Goal: Information Seeking & Learning: Learn about a topic

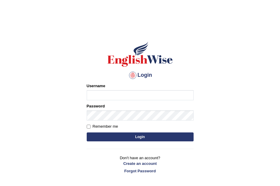
type input "reema199"
click at [123, 135] on button "Login" at bounding box center [140, 136] width 107 height 9
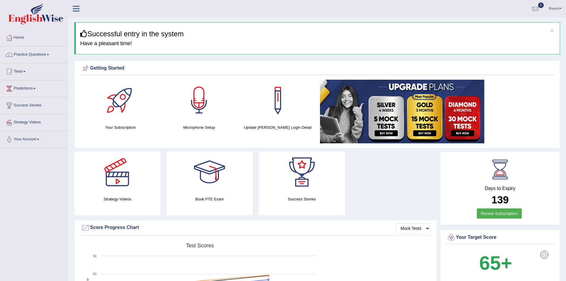
click at [204, 106] on div at bounding box center [199, 101] width 42 height 42
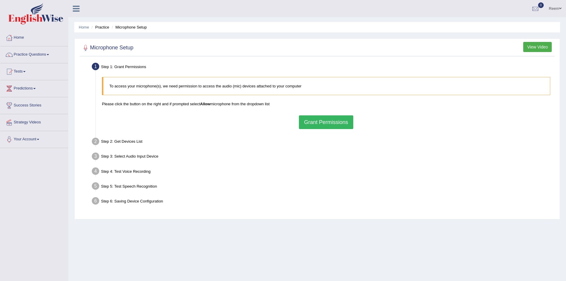
click at [324, 122] on button "Grant Permissions" at bounding box center [326, 122] width 54 height 14
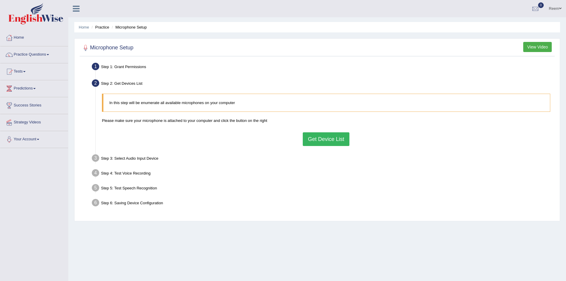
click at [322, 141] on button "Get Device List" at bounding box center [326, 139] width 46 height 14
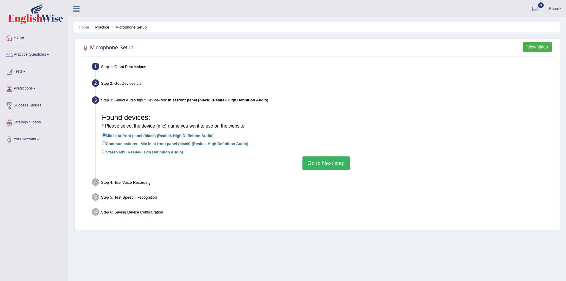
click at [320, 167] on button "Go to Next step" at bounding box center [325, 163] width 47 height 14
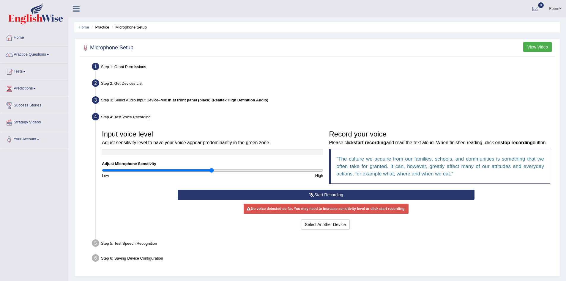
click at [364, 200] on button "Start Recording" at bounding box center [326, 195] width 297 height 10
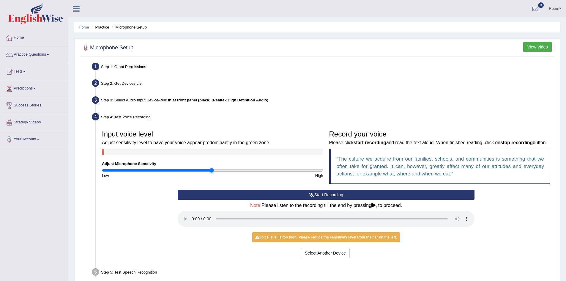
drag, startPoint x: 364, startPoint y: 200, endPoint x: 332, endPoint y: 247, distance: 57.2
click at [332, 242] on div "Voice level is too high. Please reduce the sensitivity level from the bar on th…" at bounding box center [326, 237] width 148 height 10
click at [327, 258] on button "Select Another Device" at bounding box center [325, 253] width 49 height 10
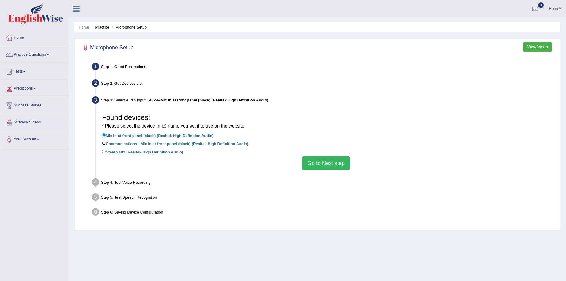
click at [105, 143] on input "Communications - Mic in at front panel (black) (Realtek High Definition Audio)" at bounding box center [104, 143] width 4 height 4
radio input "true"
click at [317, 166] on button "Go to Next step" at bounding box center [325, 163] width 47 height 14
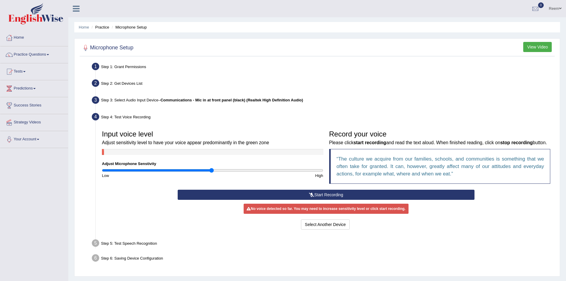
click at [337, 214] on div "No voice detected so far. You may need to increase sensitivity level or click s…" at bounding box center [326, 209] width 165 height 10
click at [330, 200] on button "Start Recording" at bounding box center [326, 195] width 297 height 10
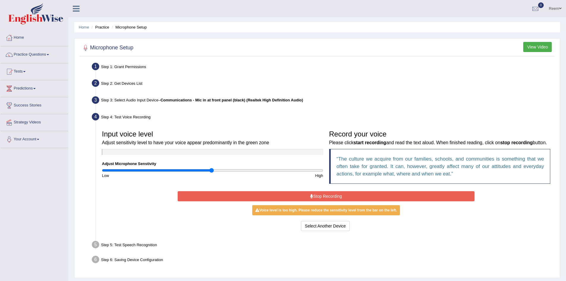
click at [330, 201] on button "Stop Recording" at bounding box center [326, 196] width 297 height 10
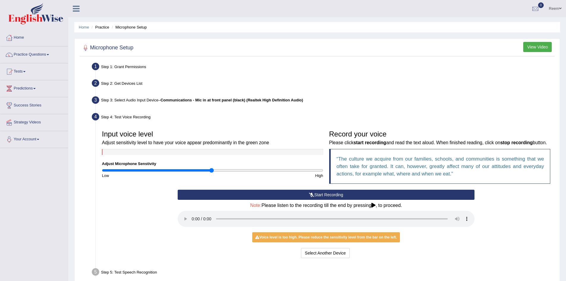
click at [481, 260] on div "Start Recording Stop Recording Note: Please listen to the recording till the en…" at bounding box center [326, 225] width 454 height 70
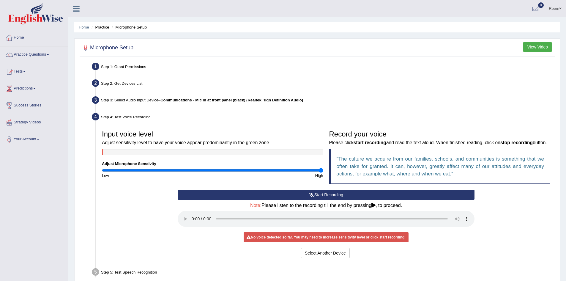
drag, startPoint x: 211, startPoint y: 171, endPoint x: 322, endPoint y: 174, distance: 111.2
click at [322, 173] on input "range" at bounding box center [212, 170] width 221 height 5
click at [136, 169] on input "range" at bounding box center [212, 170] width 221 height 5
click at [214, 169] on input "range" at bounding box center [212, 170] width 221 height 5
type input "1.08"
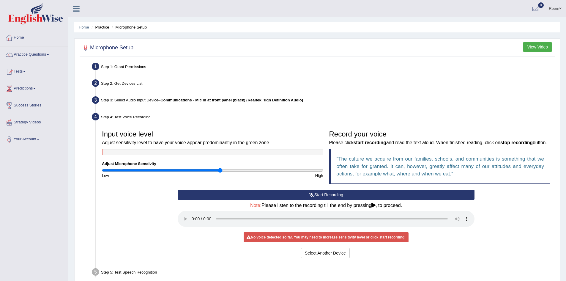
click at [221, 169] on input "range" at bounding box center [212, 170] width 221 height 5
click at [319, 258] on button "Select Another Device" at bounding box center [325, 253] width 49 height 10
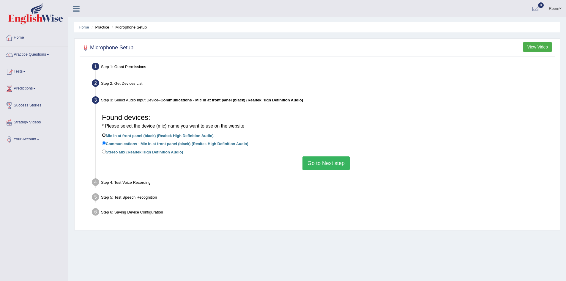
click at [105, 136] on input "Mic in at front panel (black) (Realtek High Definition Audio)" at bounding box center [104, 135] width 4 height 4
radio input "true"
click at [321, 166] on button "Go to Next step" at bounding box center [325, 163] width 47 height 14
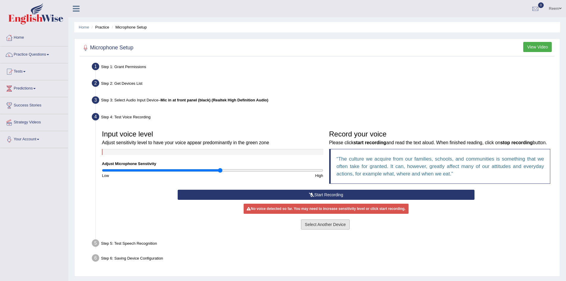
click at [308, 229] on button "Select Another Device" at bounding box center [325, 224] width 49 height 10
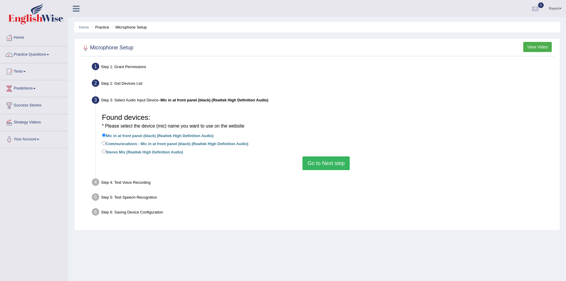
click at [125, 181] on div "Step 4: Test Voice Recording" at bounding box center [323, 182] width 468 height 13
click at [317, 165] on button "Go to Next step" at bounding box center [325, 163] width 47 height 14
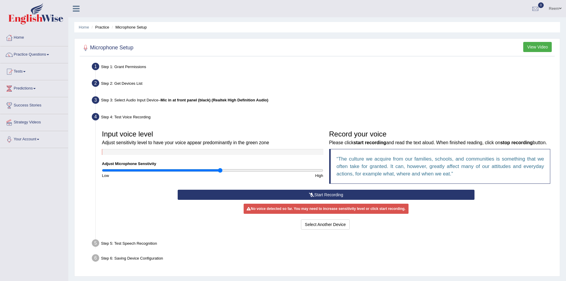
drag, startPoint x: 300, startPoint y: 206, endPoint x: 286, endPoint y: 212, distance: 15.3
click at [300, 200] on button "Start Recording" at bounding box center [326, 195] width 297 height 10
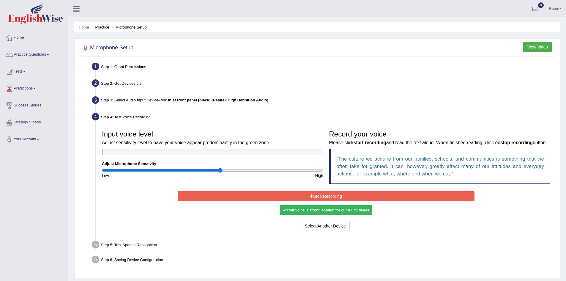
click at [295, 201] on button "Stop Recording" at bounding box center [326, 196] width 297 height 10
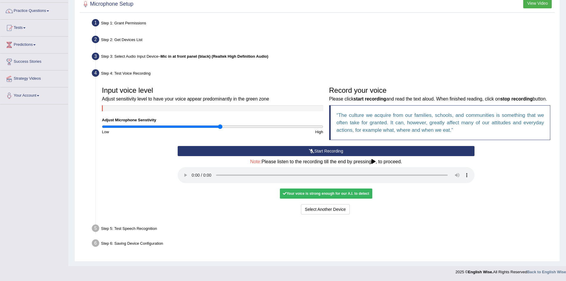
scroll to position [51, 0]
click at [292, 193] on div "Your voice is strong enough for our A.I. to detect" at bounding box center [326, 193] width 92 height 10
click at [353, 209] on button "Voice is ok. Go to Next step" at bounding box center [350, 209] width 59 height 10
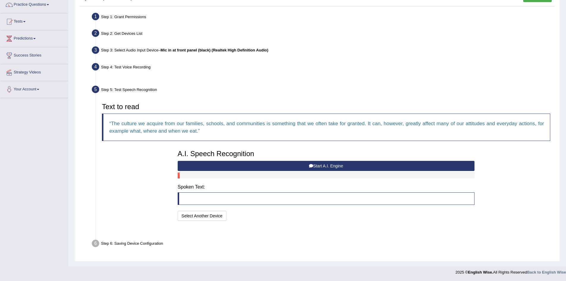
scroll to position [36, 0]
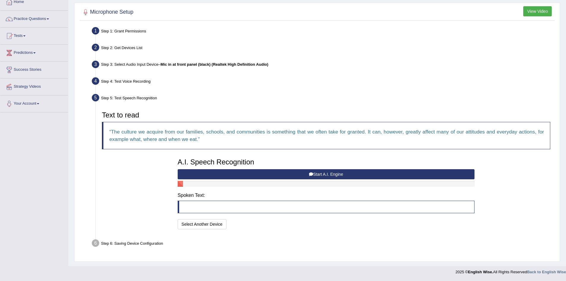
click at [338, 174] on button "Start A.I. Engine" at bounding box center [326, 174] width 297 height 10
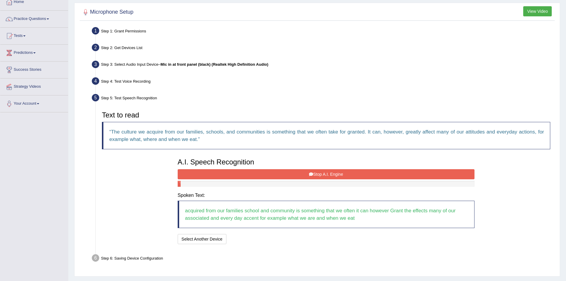
click at [332, 174] on button "Stop A.I. Engine" at bounding box center [326, 174] width 297 height 10
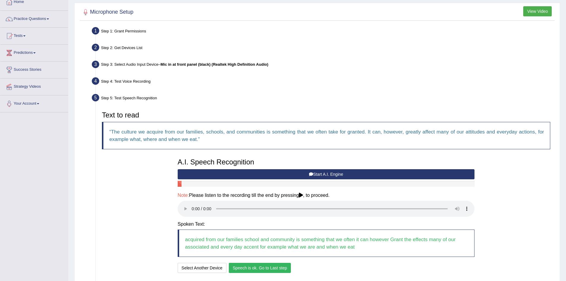
click at [246, 267] on button "Speech is ok. Go to Last step" at bounding box center [260, 268] width 62 height 10
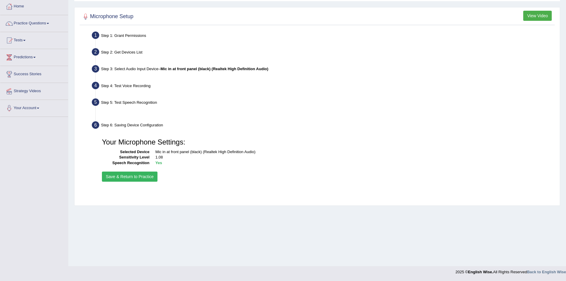
scroll to position [31, 0]
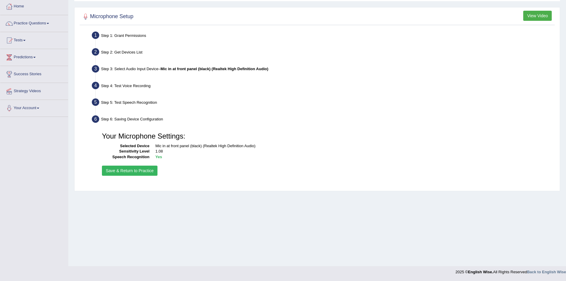
click at [114, 172] on button "Save & Return to Practice" at bounding box center [130, 170] width 56 height 10
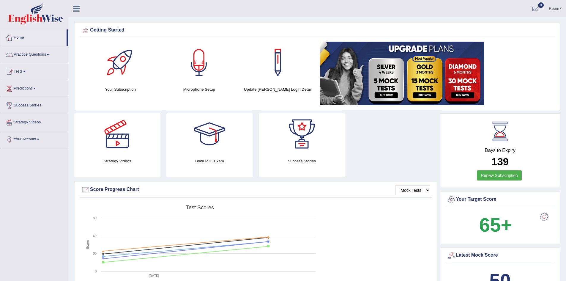
click at [195, 62] on div at bounding box center [199, 63] width 42 height 42
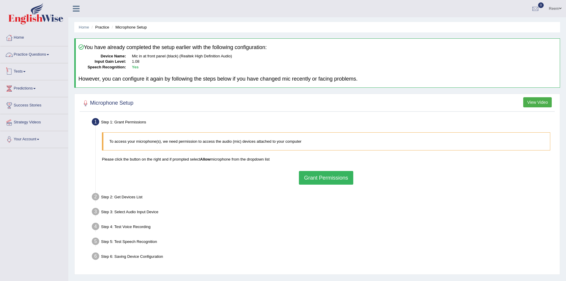
click at [14, 55] on link "Practice Questions" at bounding box center [34, 53] width 68 height 15
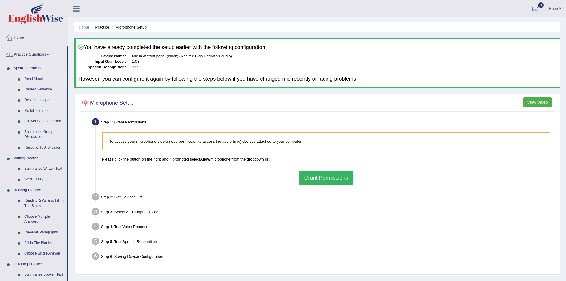
click at [27, 81] on link "Read Aloud" at bounding box center [44, 79] width 45 height 11
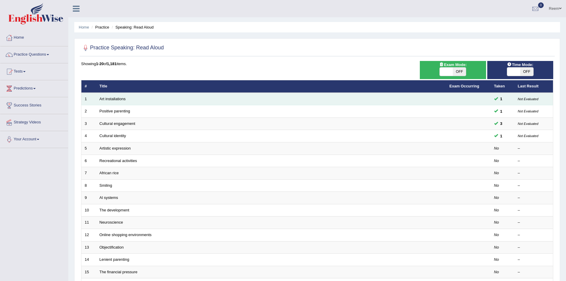
click at [112, 96] on td "Art installations" at bounding box center [271, 99] width 350 height 12
click at [112, 99] on link "Art installations" at bounding box center [113, 99] width 26 height 4
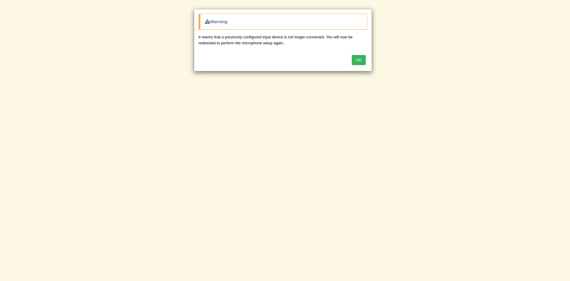
click at [360, 61] on button "OK" at bounding box center [359, 60] width 14 height 10
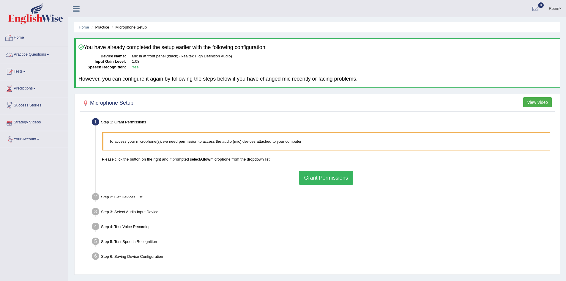
click at [26, 53] on link "Practice Questions" at bounding box center [34, 53] width 68 height 15
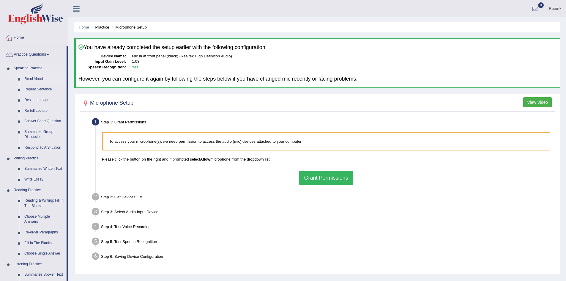
click at [27, 79] on link "Read Aloud" at bounding box center [44, 79] width 45 height 11
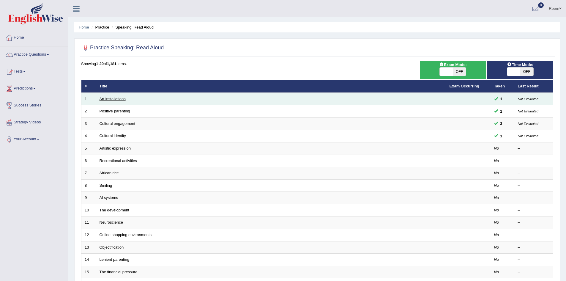
click at [118, 97] on link "Art installations" at bounding box center [113, 99] width 26 height 4
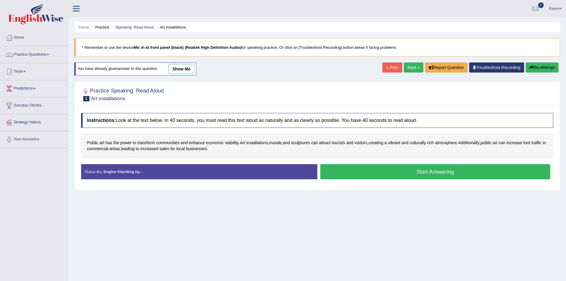
click at [336, 171] on button "Start Answering" at bounding box center [435, 171] width 230 height 15
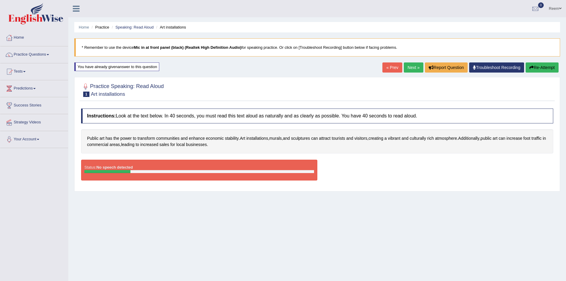
click at [235, 144] on div "Public art has the power to transform communities and enhance economic stabilit…" at bounding box center [317, 141] width 472 height 24
click at [177, 212] on div "Home Practice Speaking: Read Aloud Art installations * Remember to use the devi…" at bounding box center [317, 148] width 498 height 297
click at [83, 88] on div at bounding box center [85, 86] width 9 height 9
click at [84, 87] on div at bounding box center [85, 86] width 9 height 9
click at [550, 65] on button "Re-Attempt" at bounding box center [542, 67] width 33 height 10
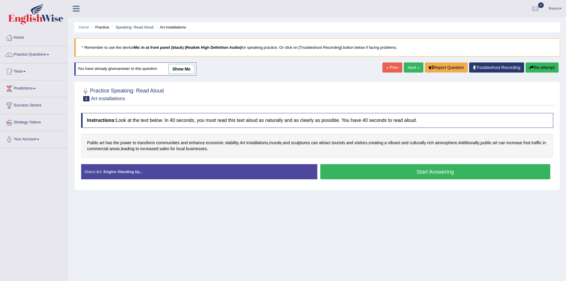
click at [428, 172] on button "Start Answering" at bounding box center [435, 171] width 230 height 15
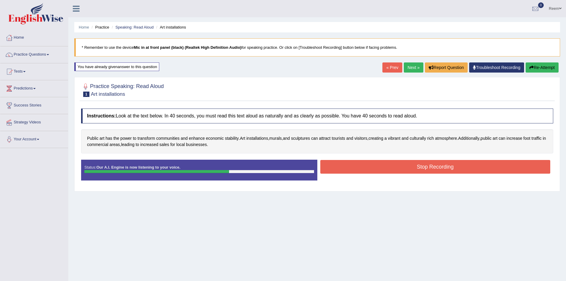
click at [435, 184] on div "Status: Our A.I. Engine is now listening to your voice. Start Answering Stop Re…" at bounding box center [317, 173] width 472 height 27
click at [429, 165] on button "Stop Recording" at bounding box center [435, 167] width 230 height 14
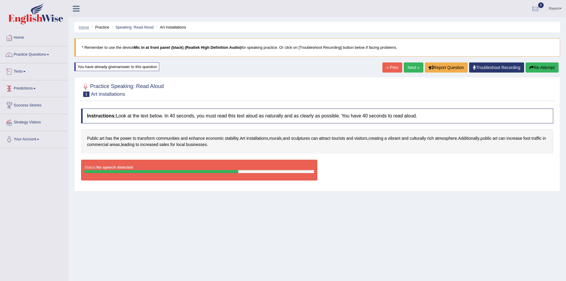
click at [88, 26] on link "Home" at bounding box center [84, 27] width 10 height 4
